Goal: Transaction & Acquisition: Purchase product/service

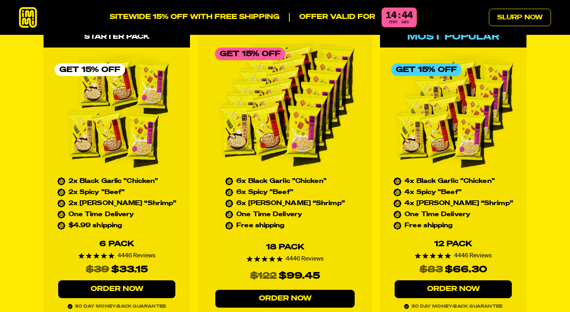
scroll to position [3632, 0]
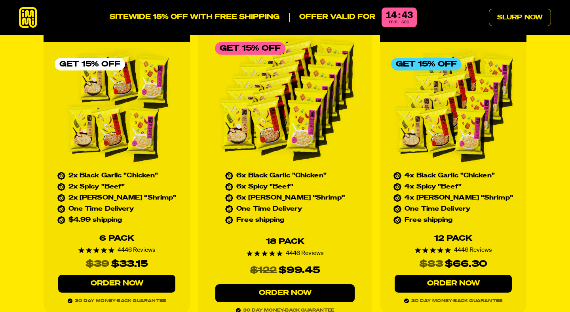
click at [453, 275] on link "Order Now" at bounding box center [453, 284] width 117 height 18
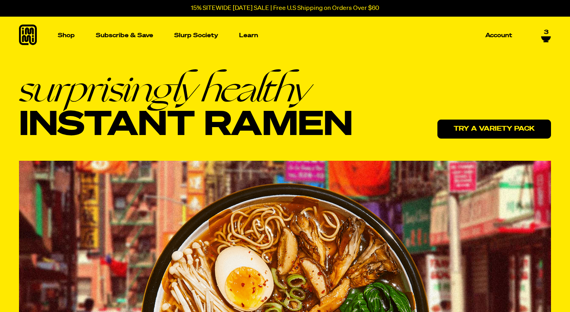
click at [479, 125] on link "Try a variety pack" at bounding box center [494, 129] width 114 height 19
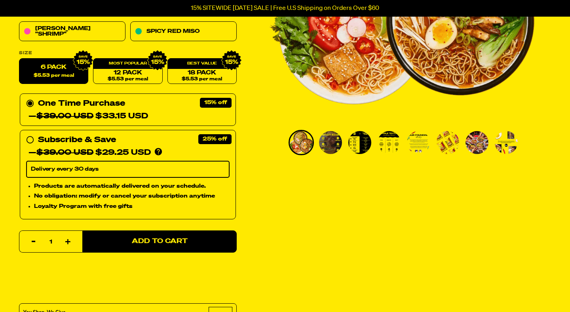
scroll to position [215, 0]
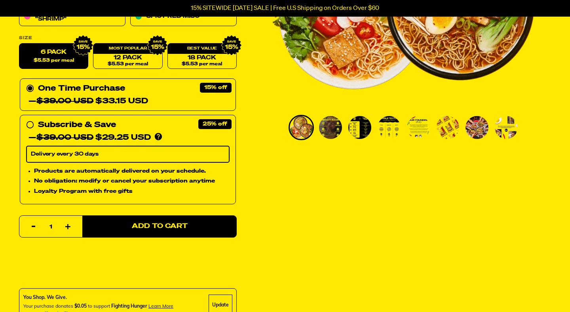
click at [302, 122] on img "Go to slide 1" at bounding box center [301, 127] width 23 height 23
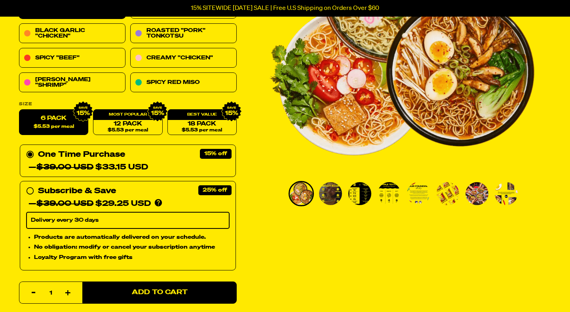
scroll to position [142, 0]
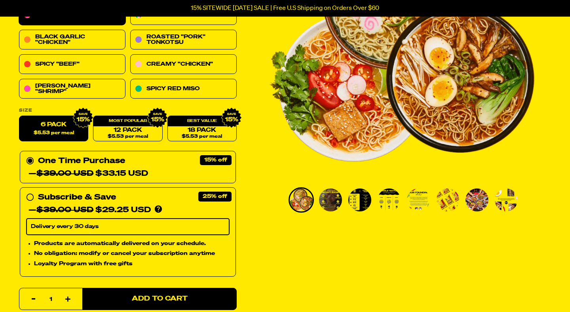
click at [328, 203] on img "Go to slide 2" at bounding box center [330, 199] width 23 height 23
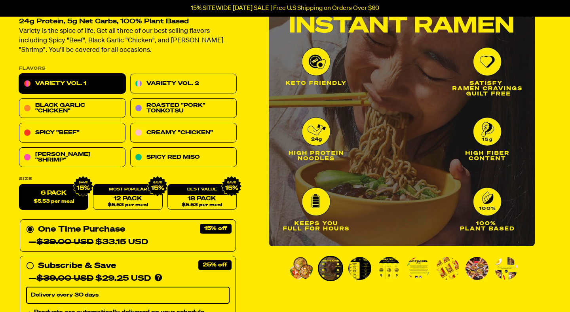
scroll to position [73, 0]
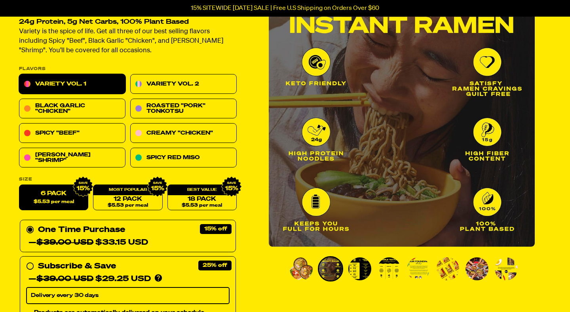
click at [359, 270] on img "Go to slide 3" at bounding box center [359, 268] width 23 height 23
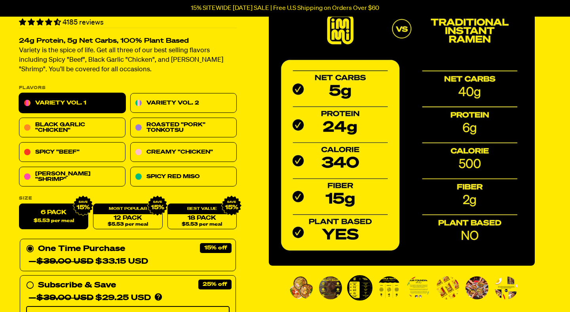
scroll to position [55, 0]
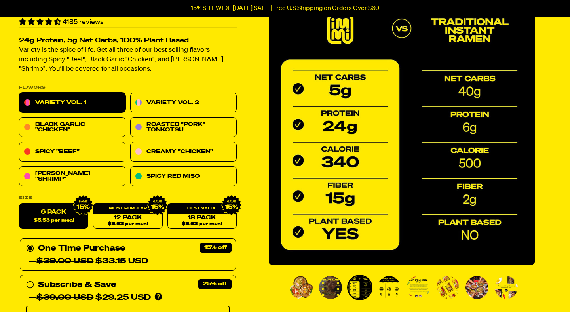
click at [390, 286] on img "Go to slide 4" at bounding box center [389, 287] width 23 height 23
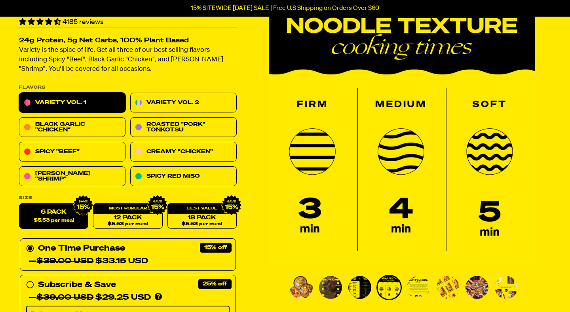
click at [418, 289] on img "Go to slide 5" at bounding box center [418, 287] width 23 height 23
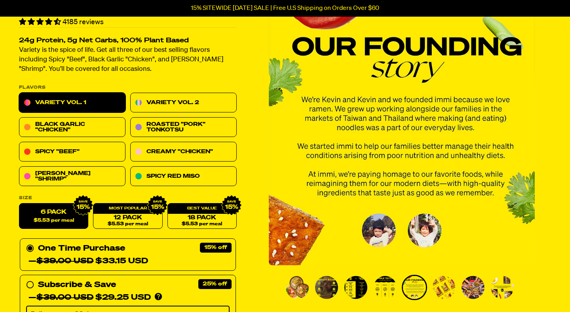
click at [443, 291] on img "Go to slide 6" at bounding box center [443, 287] width 23 height 23
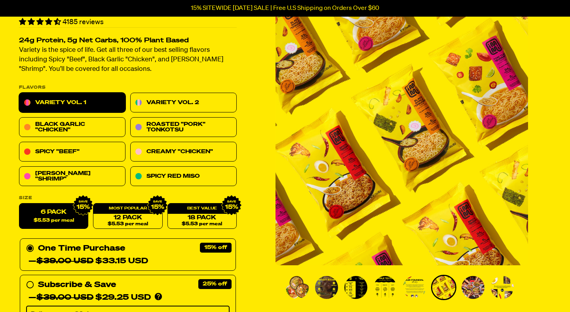
click at [471, 289] on img "Go to slide 7" at bounding box center [473, 287] width 23 height 23
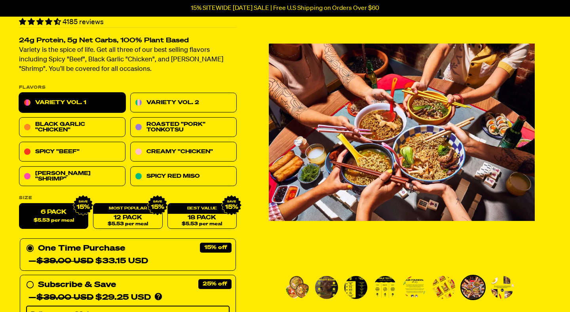
click at [502, 291] on img "Go to slide 8" at bounding box center [502, 287] width 23 height 23
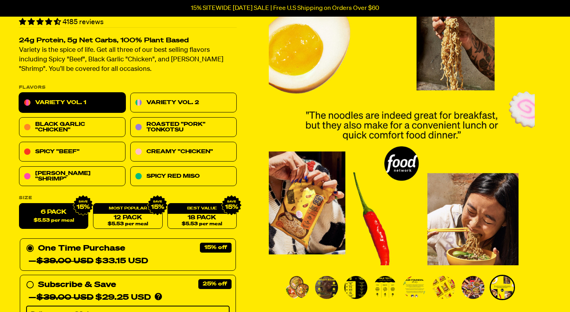
click at [302, 285] on img "Go to slide 1" at bounding box center [297, 287] width 23 height 23
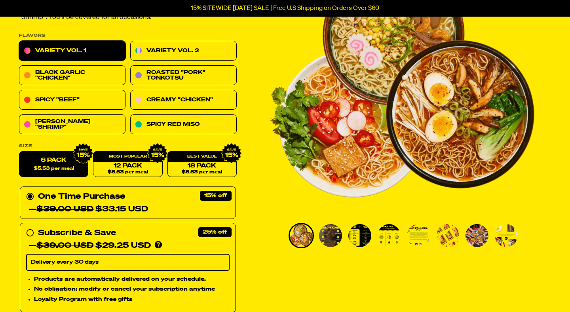
scroll to position [116, 0]
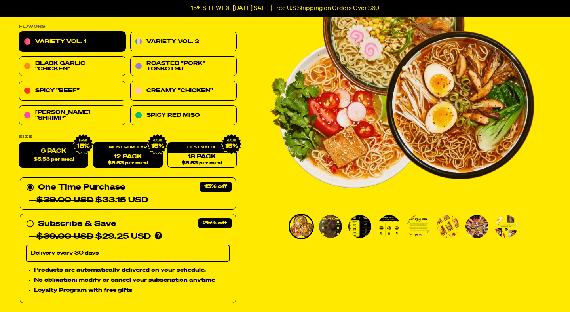
click at [142, 155] on link "12 Pack $5.53 per meal" at bounding box center [127, 156] width 69 height 26
radio input "false"
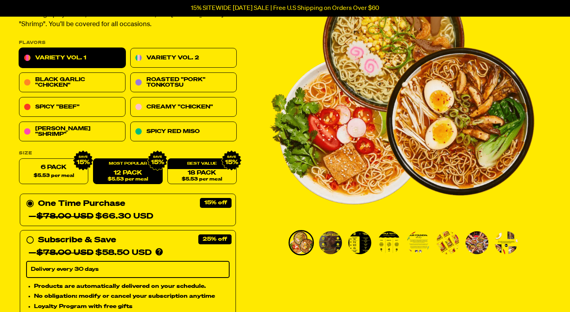
scroll to position [167, 0]
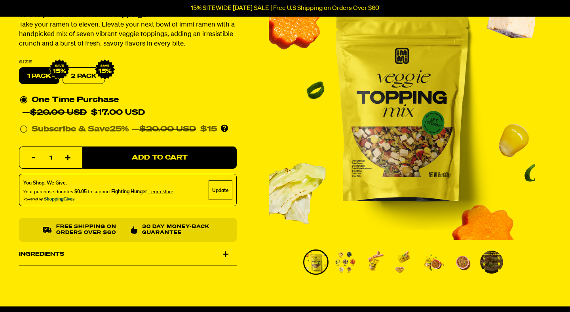
scroll to position [80, 0]
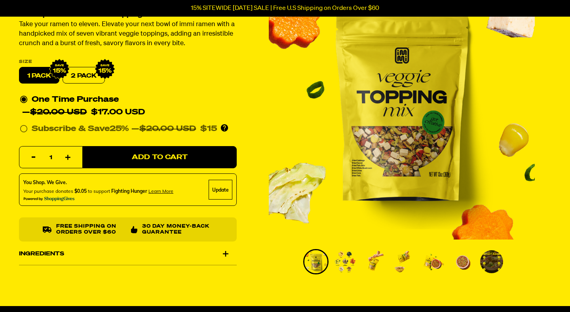
click at [338, 254] on img "Go to slide 2" at bounding box center [345, 261] width 23 height 23
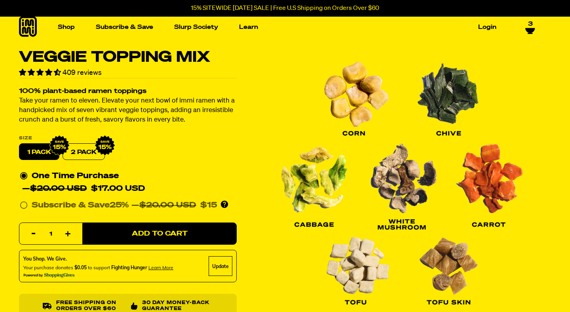
scroll to position [0, 0]
